Goal: Find specific page/section: Find specific page/section

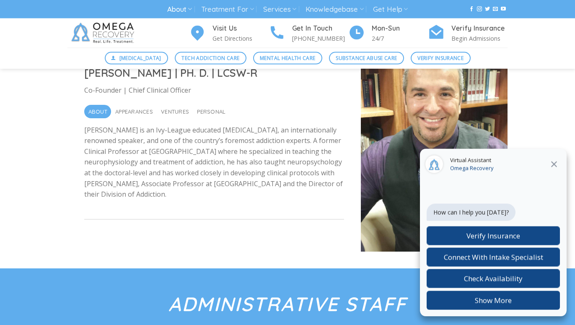
scroll to position [214, 0]
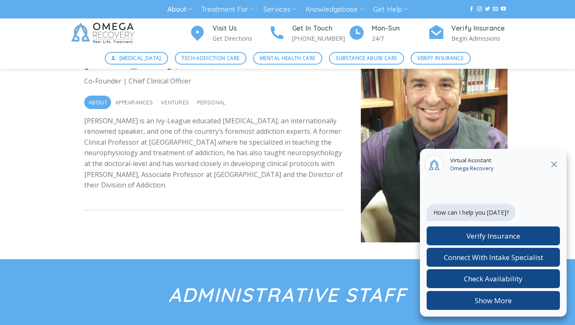
click at [558, 162] on icon at bounding box center [554, 164] width 10 height 10
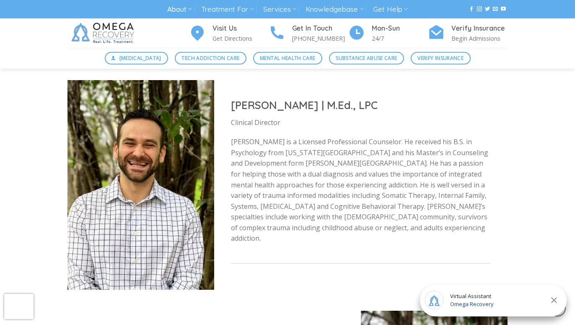
scroll to position [1026, 0]
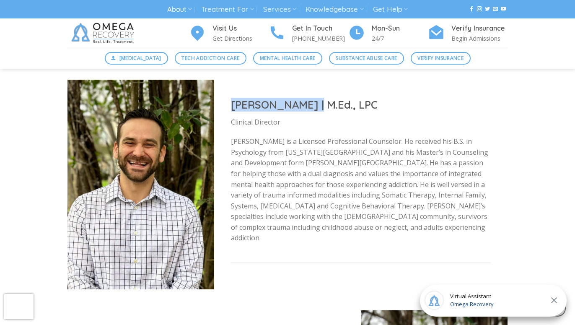
drag, startPoint x: 230, startPoint y: 107, endPoint x: 316, endPoint y: 112, distance: 86.9
click at [316, 112] on div "Nicholas Hoenes | M.Ed., LPC Clinical Director Nick is a Licensed Professional …" at bounding box center [360, 184] width 293 height 207
copy h2 "Nicholas Hoenes"
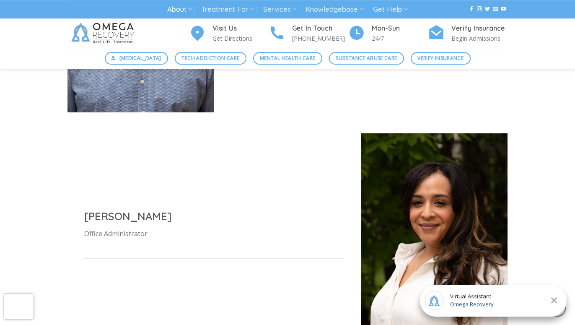
scroll to position [684, 0]
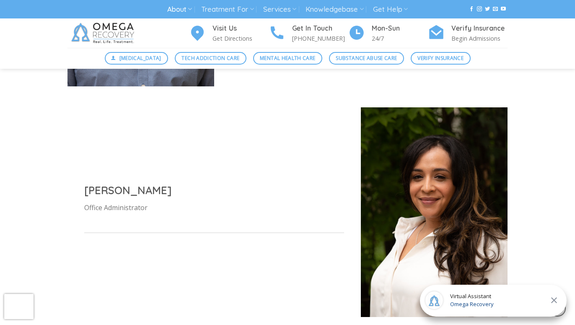
drag, startPoint x: 169, startPoint y: 192, endPoint x: 89, endPoint y: 188, distance: 80.1
click at [84, 190] on div "Cristina Vidaure Office Administrator" at bounding box center [213, 211] width 293 height 91
copy h2 "[PERSON_NAME]"
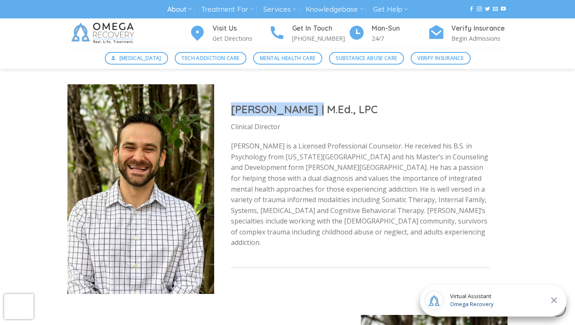
scroll to position [1026, 0]
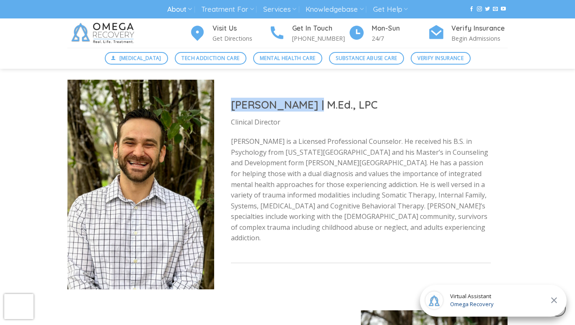
drag, startPoint x: 314, startPoint y: 111, endPoint x: 235, endPoint y: 111, distance: 79.6
click at [235, 111] on h2 "[PERSON_NAME] | M.Ed., LPC" at bounding box center [361, 105] width 260 height 14
copy h2 "Nicholas Hoenes"
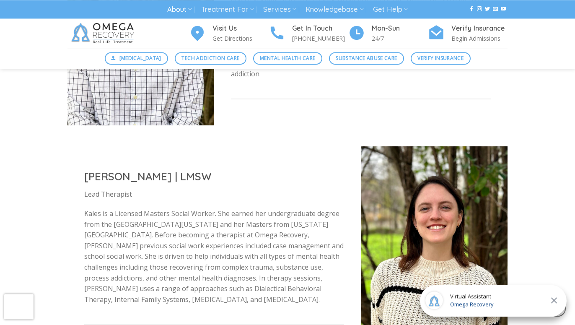
scroll to position [1197, 0]
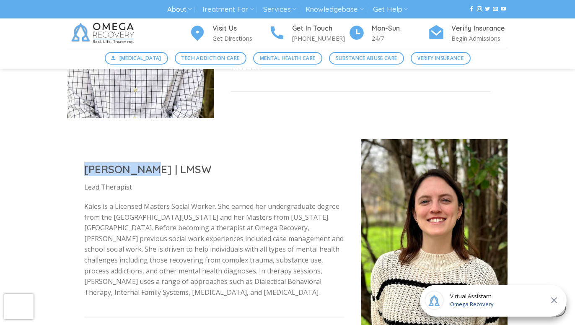
drag, startPoint x: 140, startPoint y: 171, endPoint x: 73, endPoint y: 170, distance: 66.2
click at [72, 171] on div "Kales Ervin | LMSW Lead Therapist Kales is a Licensed Masters Social Worker. Sh…" at bounding box center [213, 243] width 293 height 196
copy h2 "Kales Ervin"
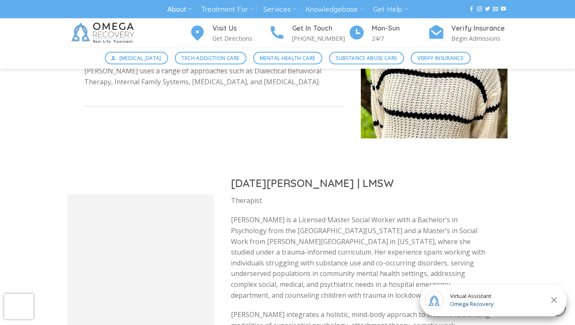
scroll to position [1453, 0]
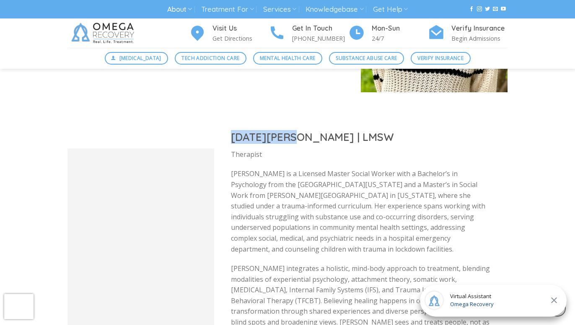
drag, startPoint x: 232, startPoint y: 135, endPoint x: 290, endPoint y: 137, distance: 57.9
click at [290, 137] on h2 "[DATE][PERSON_NAME] | LMSW" at bounding box center [361, 137] width 260 height 14
copy h2 "Noel Vanier"
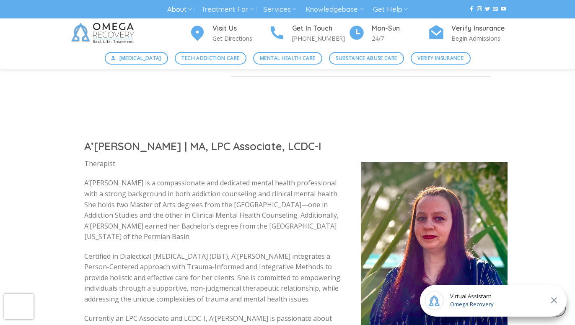
scroll to position [1752, 0]
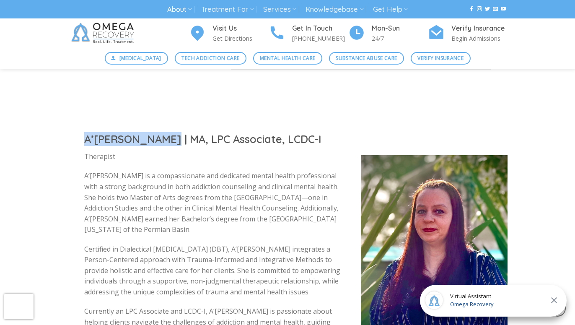
drag, startPoint x: 163, startPoint y: 128, endPoint x: 115, endPoint y: 130, distance: 47.8
click at [70, 124] on div "A’Landra Sarles | MA, LPC Associate, LCDC-I Therapist A’Landra Sarles is a comp…" at bounding box center [213, 259] width 293 height 289
copy h2 "A’Landra Sarles"
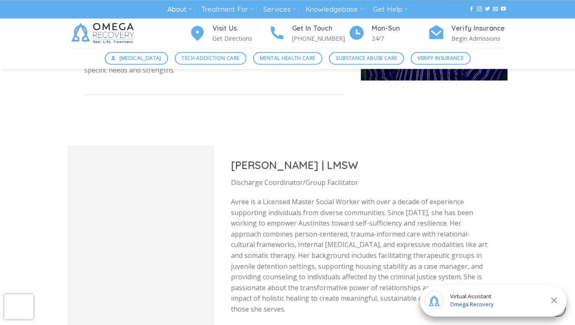
scroll to position [2051, 0]
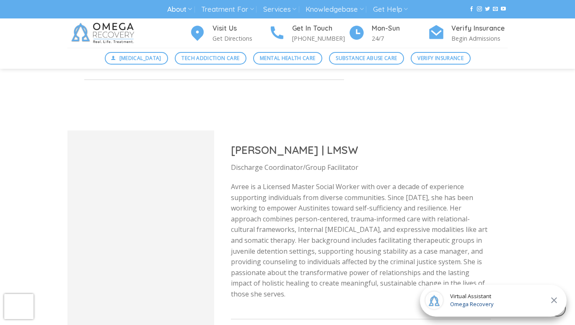
click at [231, 138] on div "Avree Koffman | LMSW Discharge Coordinator/Group Facilitator Avree is a License…" at bounding box center [360, 235] width 293 height 218
drag, startPoint x: 231, startPoint y: 137, endPoint x: 307, endPoint y: 135, distance: 75.5
click at [307, 143] on h2 "[PERSON_NAME] | LMSW" at bounding box center [361, 150] width 260 height 14
copy h2 "Avree Koffman"
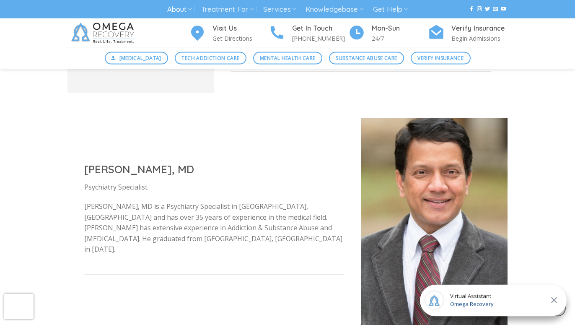
scroll to position [2308, 0]
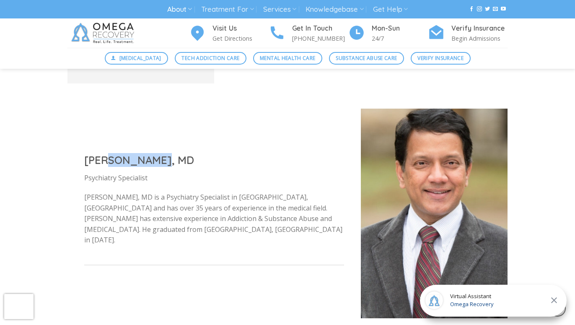
drag, startPoint x: 103, startPoint y: 156, endPoint x: 151, endPoint y: 155, distance: 48.2
click at [151, 155] on h2 "[PERSON_NAME], MD" at bounding box center [214, 160] width 260 height 14
copy h2 "Shiva Lam"
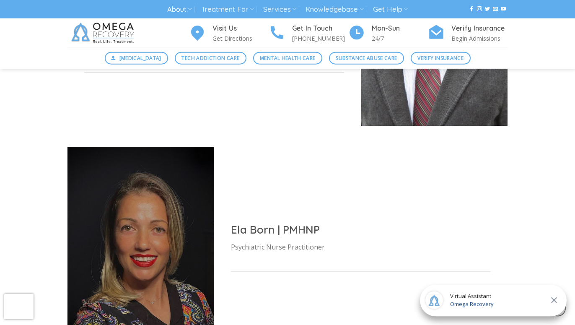
scroll to position [2521, 0]
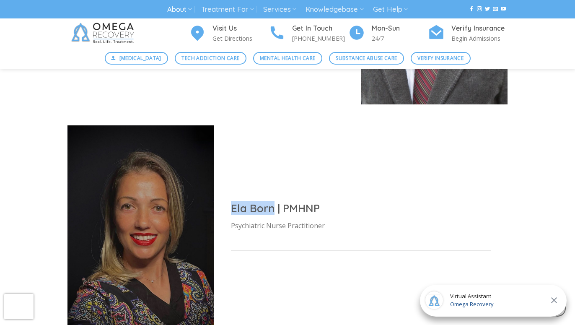
drag, startPoint x: 230, startPoint y: 197, endPoint x: 271, endPoint y: 196, distance: 40.2
click at [271, 196] on div "Ela Born | PMHNP Psychiatric Nurse Practitioner" at bounding box center [360, 229] width 293 height 91
copy h2 "Ela Born"
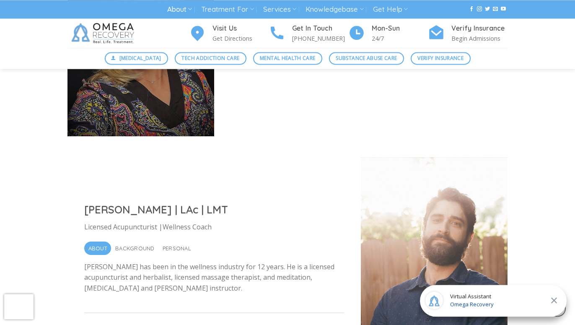
scroll to position [2735, 0]
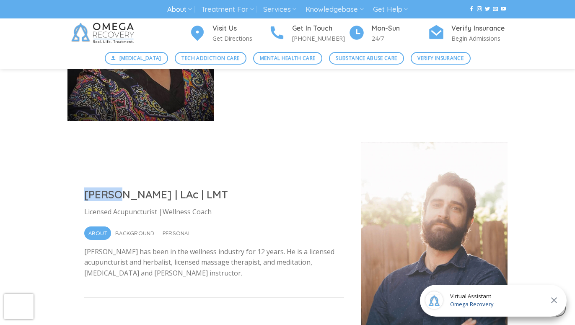
drag, startPoint x: 83, startPoint y: 181, endPoint x: 127, endPoint y: 177, distance: 45.0
click at [127, 177] on div "Gene Kuntz II | LAc | LMT Licensed Acupuncturist |Wellness Coach About Backgrou…" at bounding box center [213, 247] width 293 height 152
click at [127, 187] on h2 "[PERSON_NAME] | LAc | LMT" at bounding box center [214, 194] width 260 height 14
click at [78, 181] on div "Gene Kuntz II | LAc | LMT Licensed Acupuncturist |Wellness Coach About Backgrou…" at bounding box center [213, 247] width 293 height 152
drag, startPoint x: 85, startPoint y: 183, endPoint x: 144, endPoint y: 182, distance: 58.2
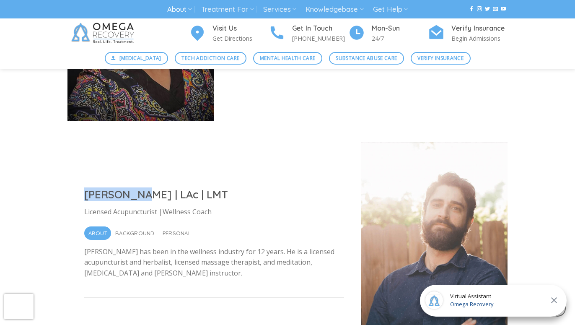
click at [144, 187] on h2 "[PERSON_NAME] | LAc | LMT" at bounding box center [214, 194] width 260 height 14
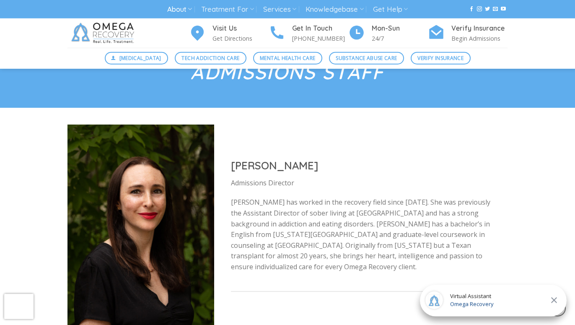
scroll to position [3077, 0]
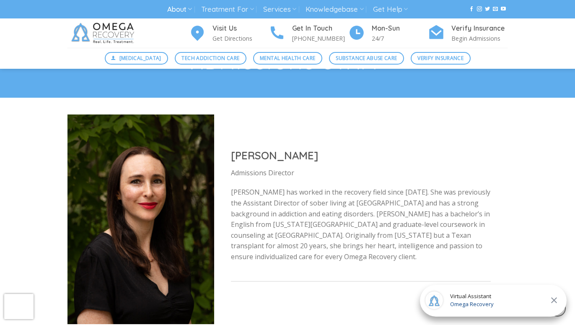
drag, startPoint x: 230, startPoint y: 143, endPoint x: 326, endPoint y: 144, distance: 95.9
click at [326, 144] on div "Gabriella Jeffords Admissions Director Gabi has worked in the recovery field si…" at bounding box center [360, 219] width 293 height 175
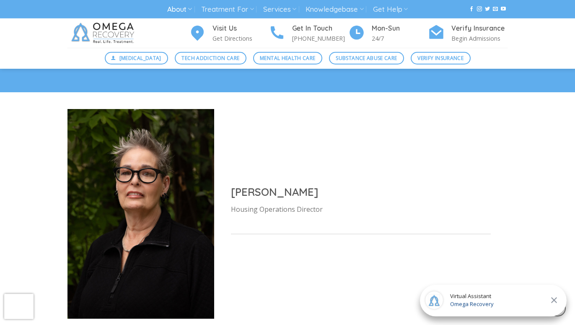
scroll to position [3419, 0]
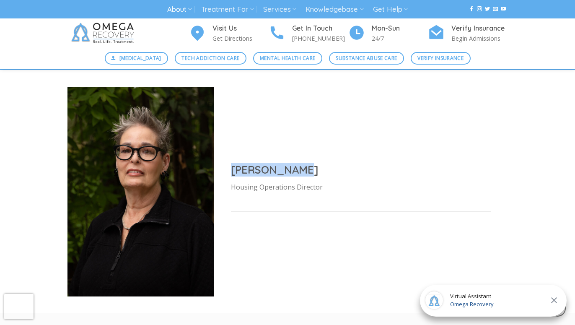
drag, startPoint x: 304, startPoint y: 156, endPoint x: 231, endPoint y: 158, distance: 72.9
click at [231, 163] on h2 "[PERSON_NAME]" at bounding box center [361, 170] width 260 height 14
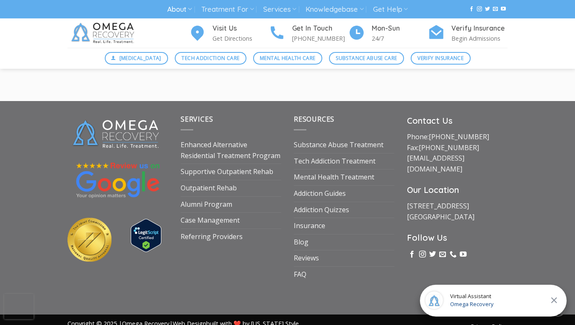
scroll to position [4160, 0]
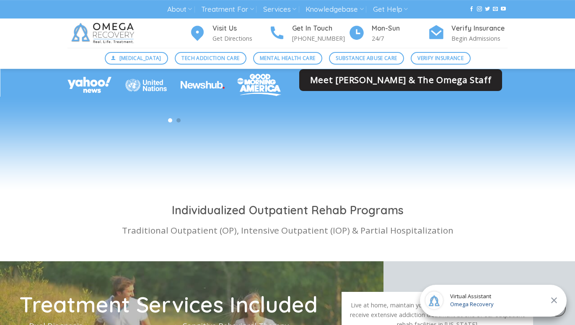
scroll to position [2308, 0]
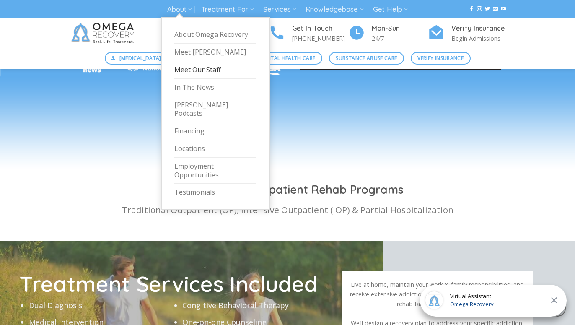
click at [193, 69] on link "Meet Our Staff" at bounding box center [215, 70] width 82 height 18
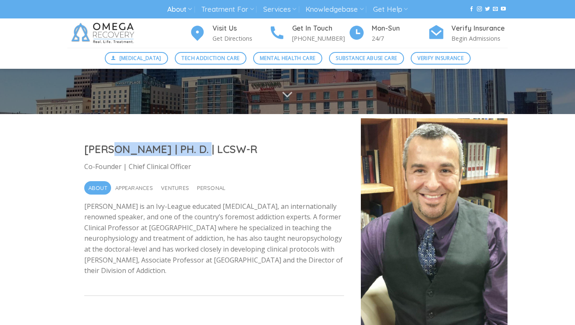
scroll to position [128, 0]
click at [192, 153] on h2 "[PERSON_NAME] | PH. D. | LCSW-R" at bounding box center [214, 149] width 260 height 14
